Goal: Contribute content

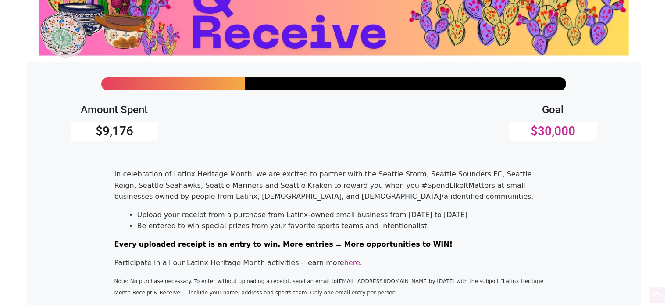
scroll to position [263, 0]
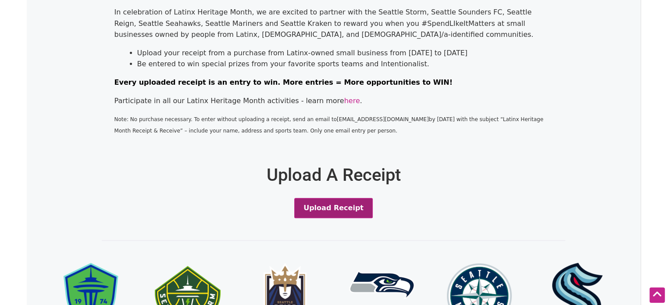
click at [324, 201] on button "Upload Receipt" at bounding box center [333, 208] width 78 height 20
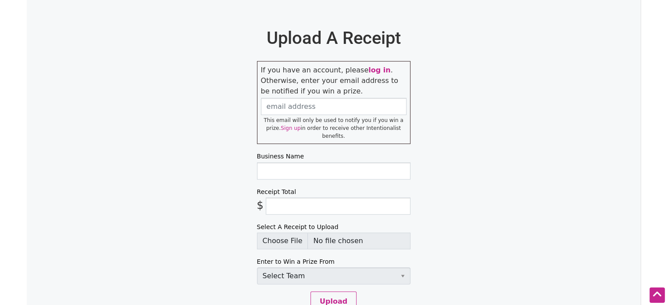
scroll to position [406, 0]
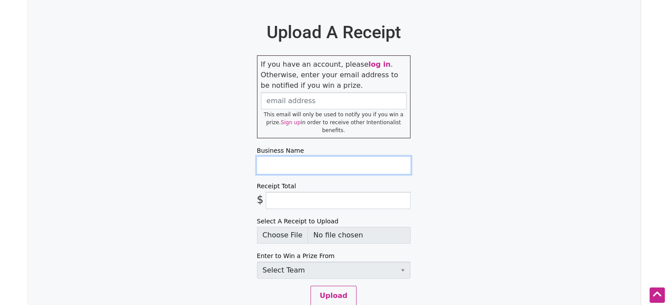
click at [310, 157] on input "Business Name" at bounding box center [333, 165] width 153 height 17
type input "Pitch the Baby"
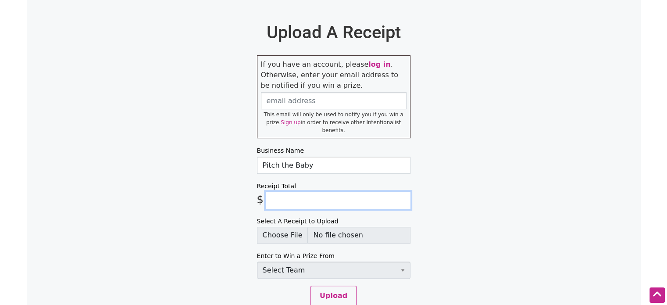
click at [311, 195] on input "Receipt Total" at bounding box center [338, 200] width 145 height 17
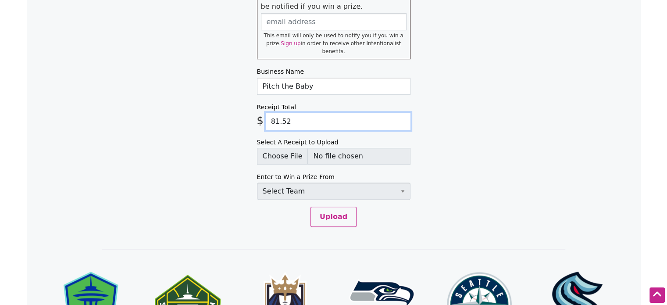
scroll to position [493, 0]
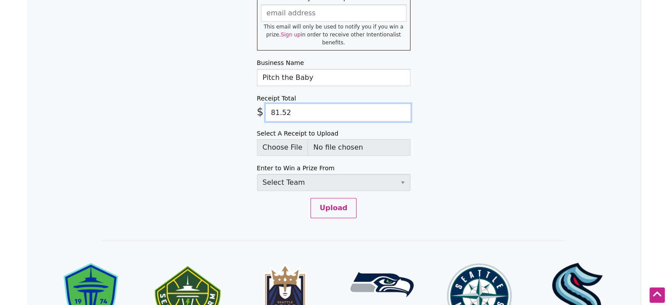
type input "81.52"
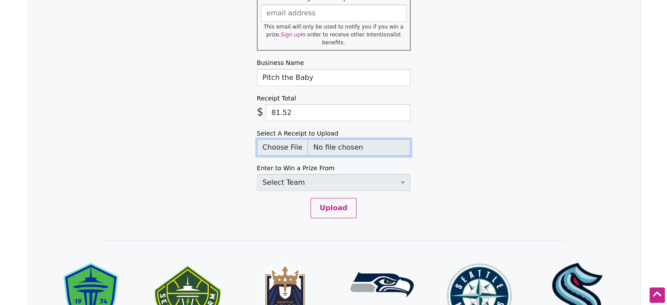
click at [289, 139] on input "Select A Receipt to Upload" at bounding box center [333, 147] width 153 height 17
type input "C:\fakepath\pitch the baby receipt.pdf"
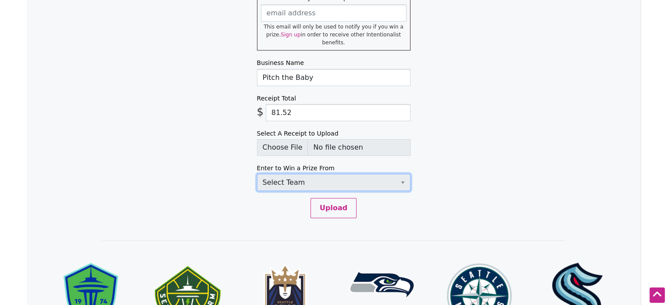
click at [351, 176] on select "Select Team Seattle Sounders FC Seattle Storm Seattle Reign Seattle Seahawks Se…" at bounding box center [333, 182] width 153 height 17
select select "SeattleStorm"
click at [257, 174] on select "Select Team Seattle Sounders FC Seattle Storm Seattle Reign Seattle Seahawks Se…" at bounding box center [333, 182] width 153 height 17
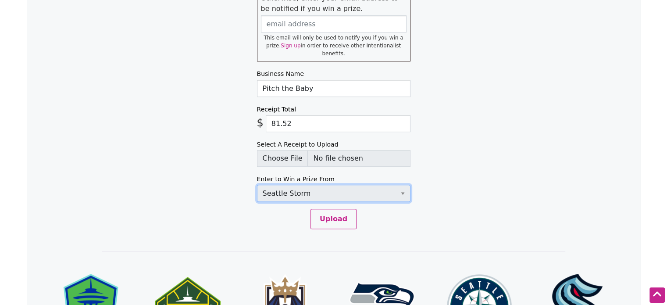
scroll to position [439, 0]
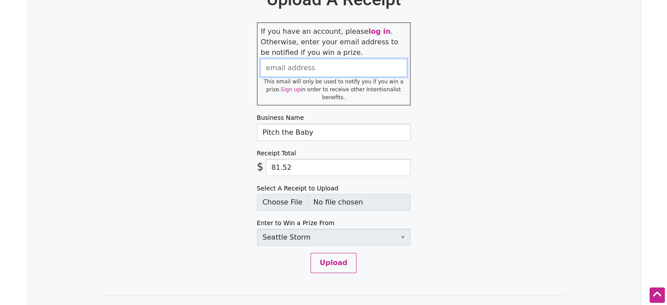
click at [326, 73] on input "email" at bounding box center [334, 67] width 146 height 17
type input "[EMAIL_ADDRESS][DOMAIN_NAME]"
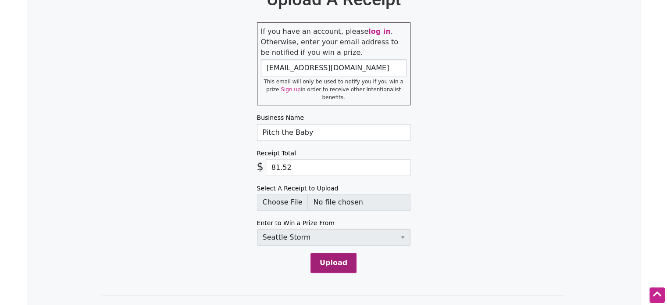
click at [344, 261] on button "Upload" at bounding box center [333, 263] width 46 height 20
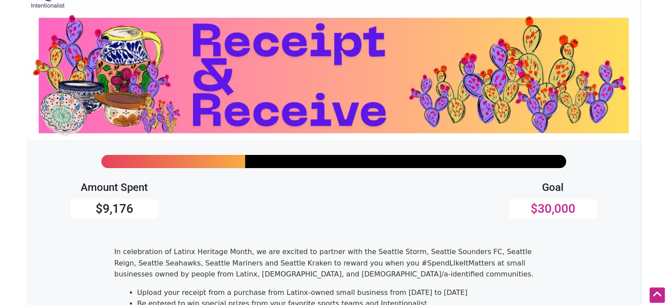
scroll to position [0, 0]
